Goal: Task Accomplishment & Management: Use online tool/utility

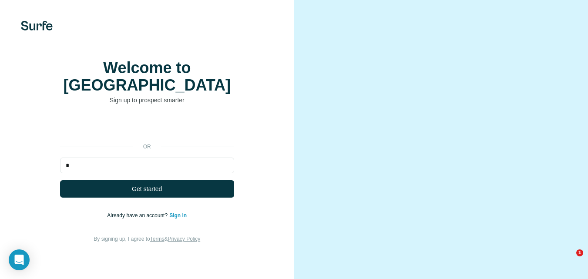
click at [195, 163] on input "*" at bounding box center [147, 166] width 174 height 16
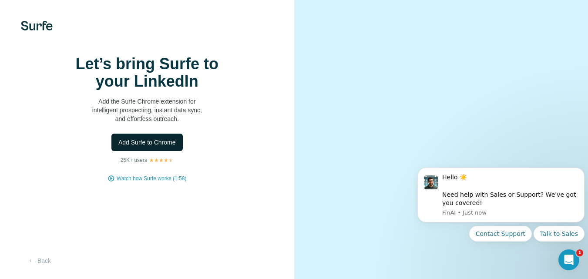
click at [130, 147] on span "Add Surfe to Chrome" at bounding box center [146, 142] width 57 height 9
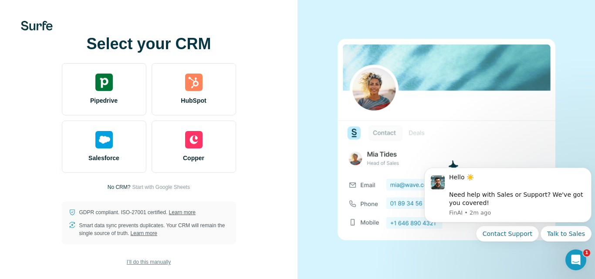
click at [167, 259] on span "I’ll do this manually" at bounding box center [149, 262] width 44 height 8
click at [162, 261] on span "I’ll do this manually" at bounding box center [149, 262] width 44 height 8
click at [164, 264] on span "I’ll do this manually" at bounding box center [149, 262] width 44 height 8
click at [163, 260] on span "I’ll do this manually" at bounding box center [149, 262] width 44 height 8
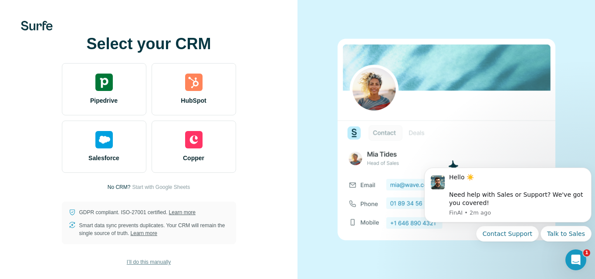
click at [163, 260] on span "I’ll do this manually" at bounding box center [149, 262] width 44 height 8
click at [338, 31] on div at bounding box center [445, 139] width 297 height 279
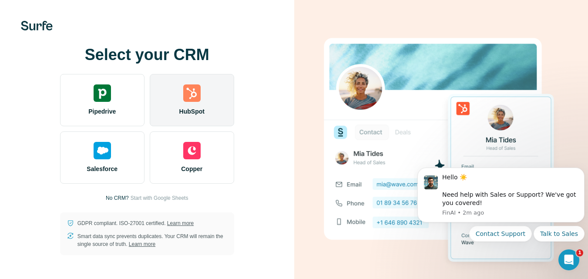
click at [198, 84] on img at bounding box center [191, 92] width 17 height 17
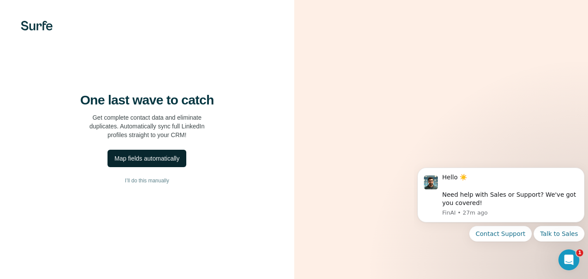
click at [161, 163] on div "Map fields automatically" at bounding box center [146, 158] width 65 height 9
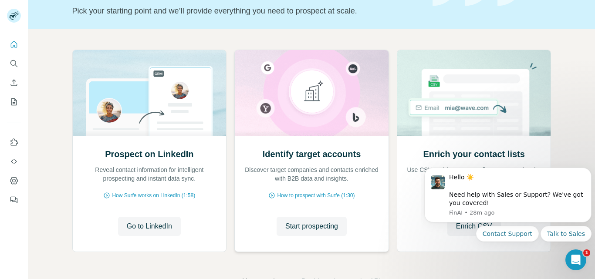
scroll to position [59, 0]
click at [358, 193] on div "How to prospect with Surfe (1:30)" at bounding box center [311, 195] width 136 height 8
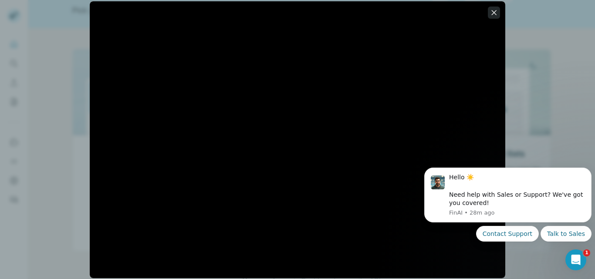
click at [492, 16] on icon "button" at bounding box center [493, 12] width 9 height 9
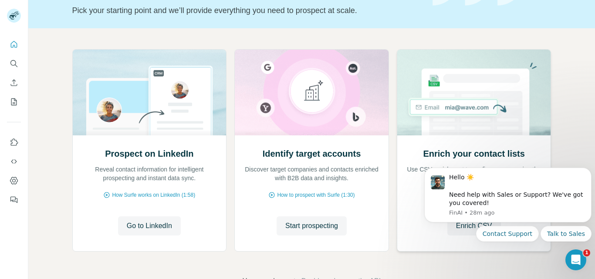
scroll to position [87, 0]
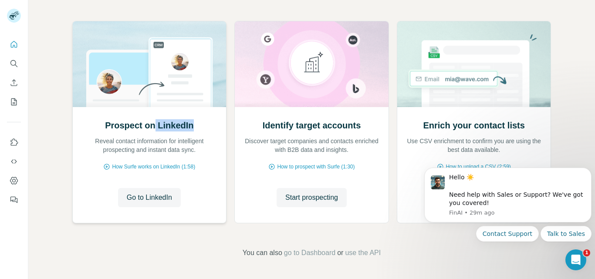
drag, startPoint x: 192, startPoint y: 121, endPoint x: 151, endPoint y: 126, distance: 40.7
click at [151, 126] on div "Prospect on LinkedIn Reveal contact information for intelligent prospecting and…" at bounding box center [149, 136] width 136 height 35
click at [17, 42] on icon "Quick start" at bounding box center [14, 44] width 9 height 9
click at [333, 197] on span "Start prospecting" at bounding box center [311, 197] width 53 height 10
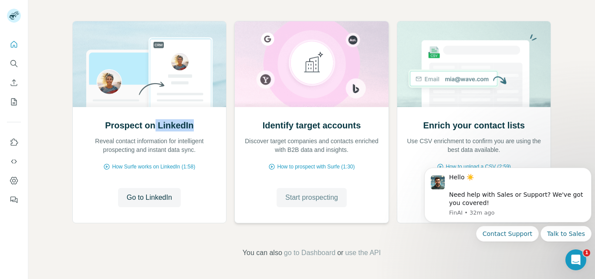
click at [315, 201] on span "Start prospecting" at bounding box center [311, 197] width 53 height 10
click at [302, 254] on span "go to Dashboard" at bounding box center [309, 253] width 51 height 10
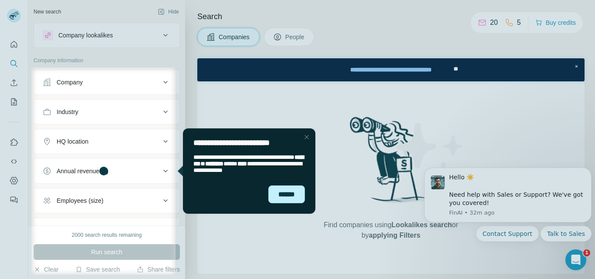
click at [285, 203] on div "******" at bounding box center [286, 194] width 37 height 18
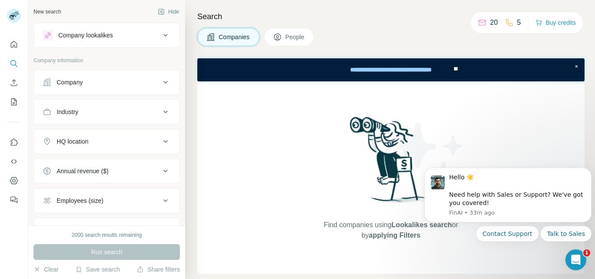
click at [109, 78] on div "Company" at bounding box center [102, 82] width 118 height 9
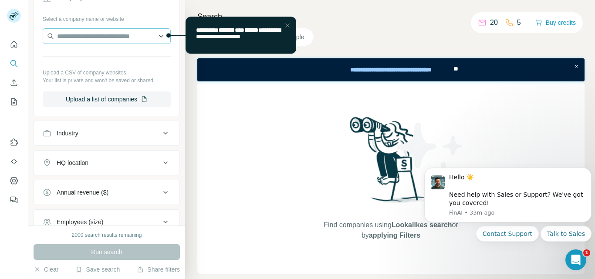
scroll to position [86, 0]
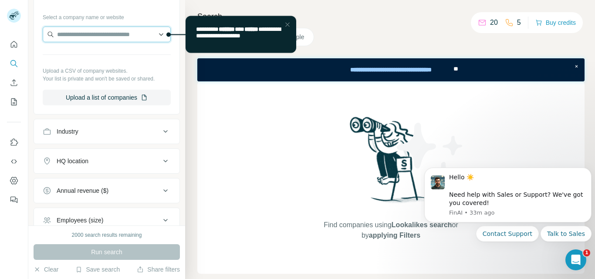
click at [154, 38] on input "text" at bounding box center [107, 35] width 128 height 16
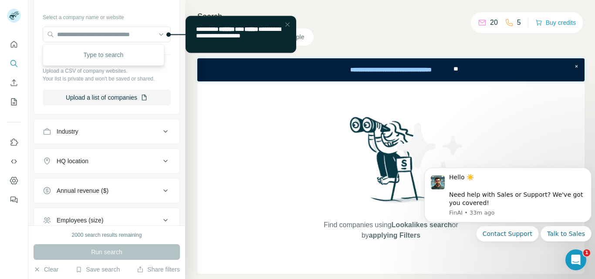
click at [289, 20] on div "Close Step" at bounding box center [287, 24] width 10 height 10
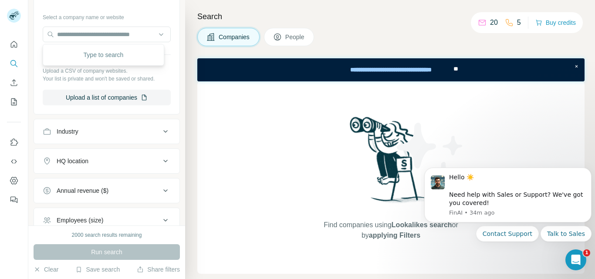
scroll to position [0, 0]
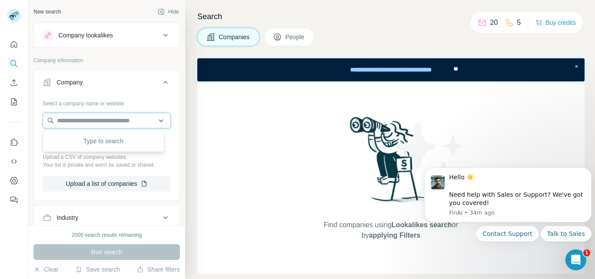
click at [111, 118] on input "text" at bounding box center [107, 121] width 128 height 16
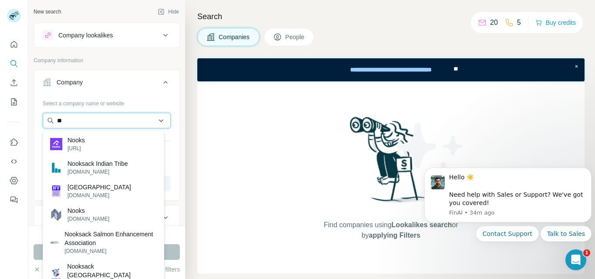
type input "*"
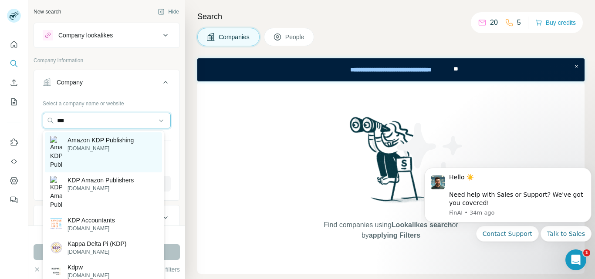
type input "***"
click at [128, 144] on p "Amazon KDP Publishing" at bounding box center [100, 140] width 66 height 9
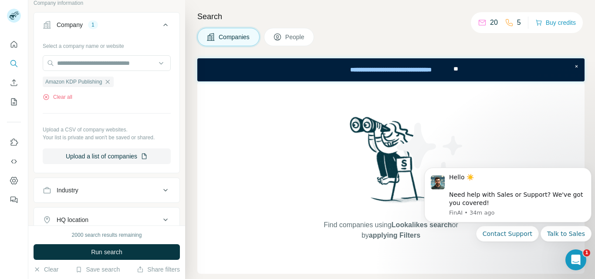
scroll to position [68, 0]
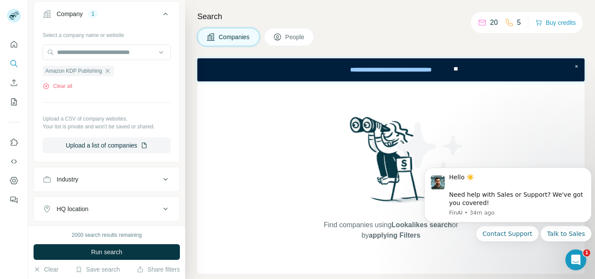
click at [127, 177] on div "Industry" at bounding box center [102, 179] width 118 height 9
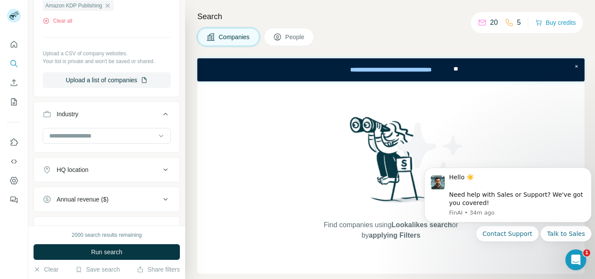
scroll to position [142, 0]
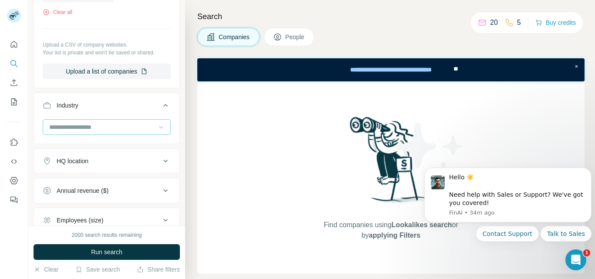
click at [157, 127] on icon at bounding box center [161, 127] width 9 height 9
click at [140, 101] on button "Industry" at bounding box center [106, 107] width 145 height 24
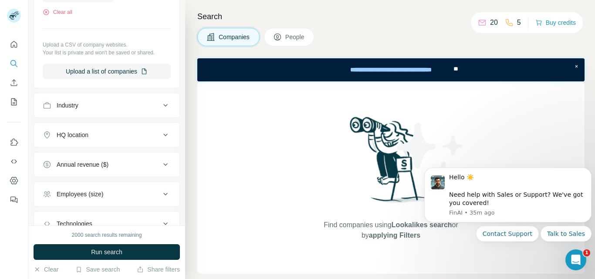
click at [160, 165] on icon at bounding box center [165, 164] width 10 height 10
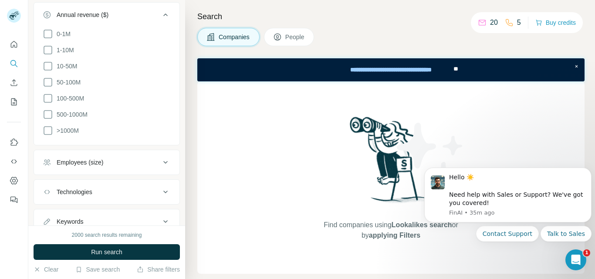
scroll to position [323, 0]
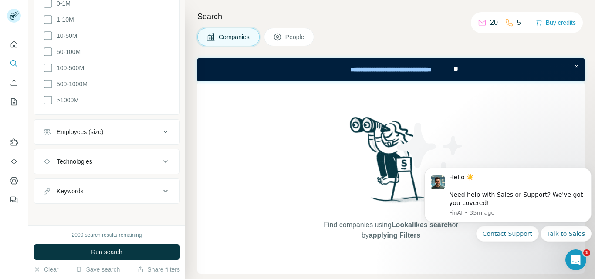
click at [160, 187] on icon at bounding box center [165, 191] width 10 height 10
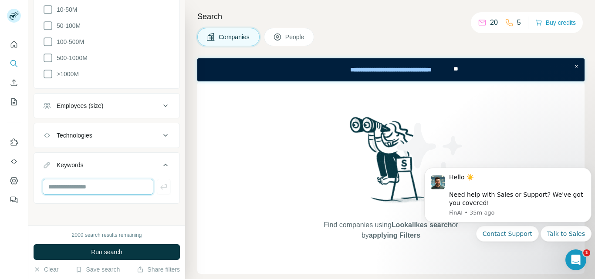
click at [137, 185] on input "text" at bounding box center [98, 187] width 111 height 16
type input "******"
